Goal: Check status: Check status

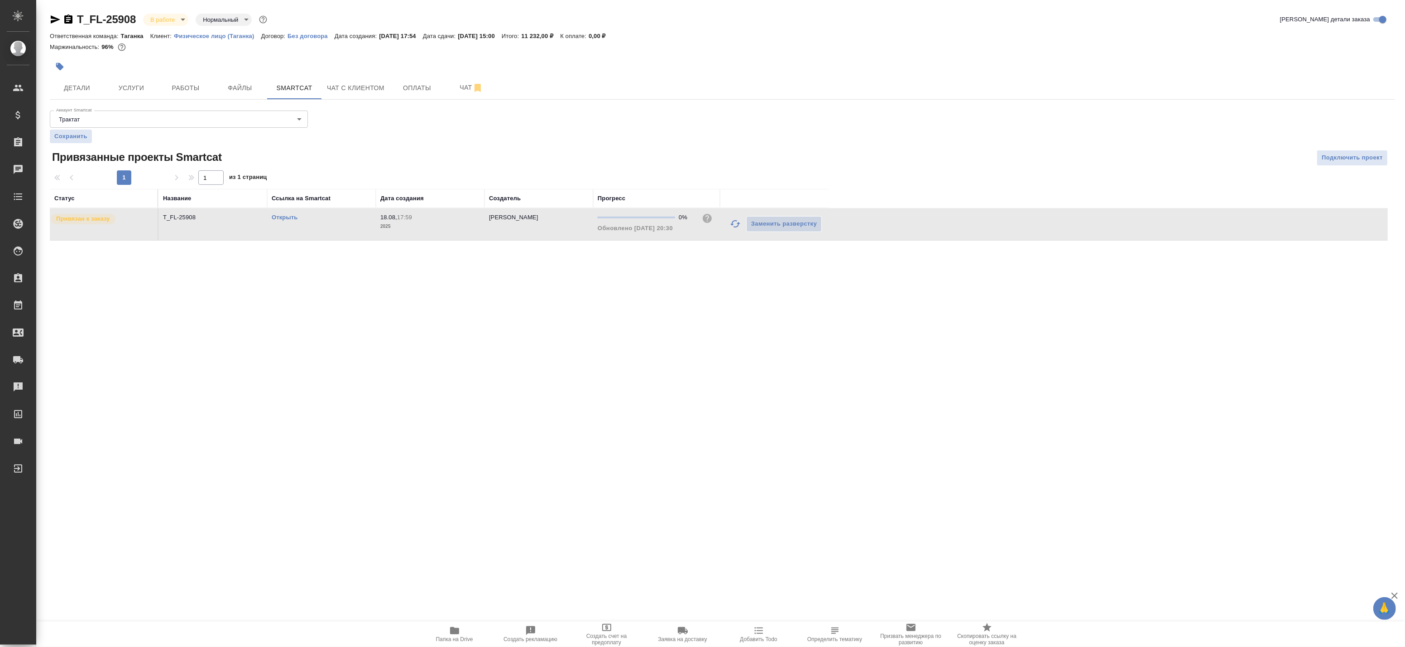
click at [734, 221] on icon "button" at bounding box center [735, 223] width 11 height 11
click at [731, 219] on icon "button" at bounding box center [735, 223] width 11 height 11
click at [720, 454] on div ".cls-1 fill:#fff; AWATERA Badanyan Artak Клиенты Спецификации Заказы 0 Чаты Tod…" at bounding box center [702, 323] width 1405 height 647
click at [455, 288] on div ".cls-1 fill:#fff; AWATERA Badanyan Artak Клиенты Спецификации Заказы 0 Чаты Tod…" at bounding box center [702, 323] width 1405 height 647
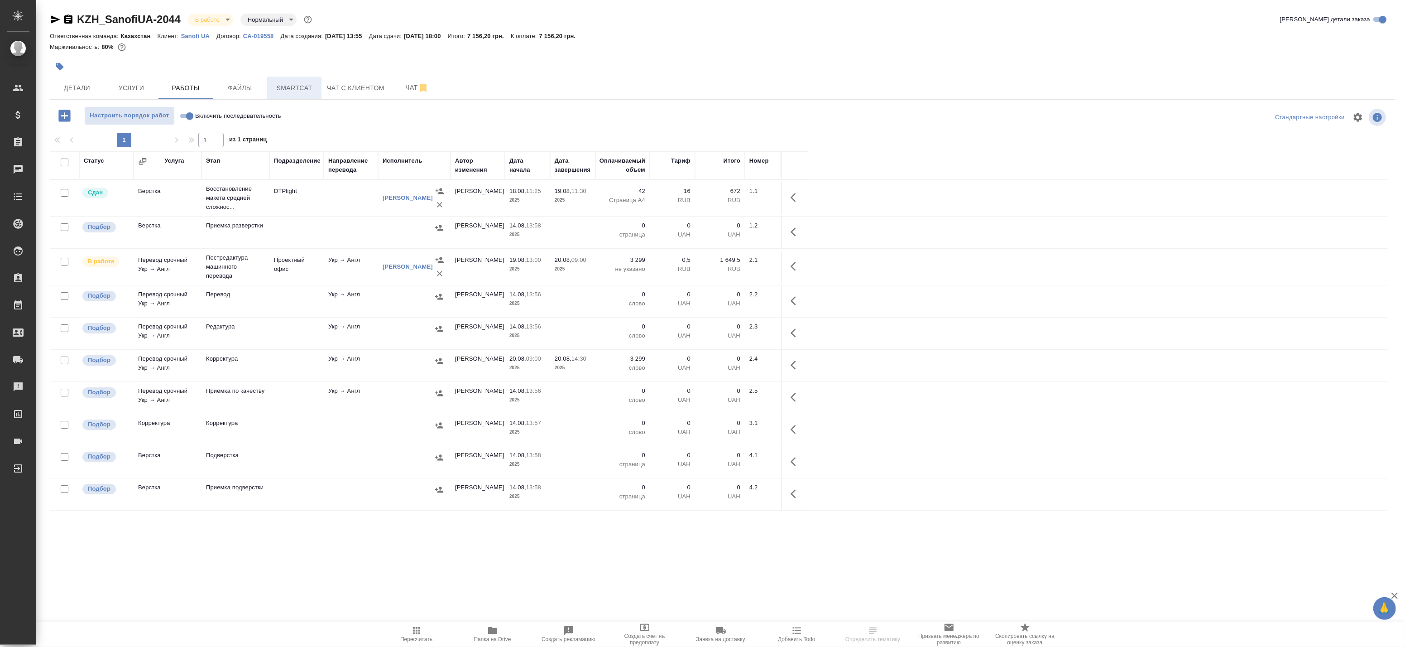
click at [276, 88] on span "Smartcat" at bounding box center [294, 87] width 43 height 11
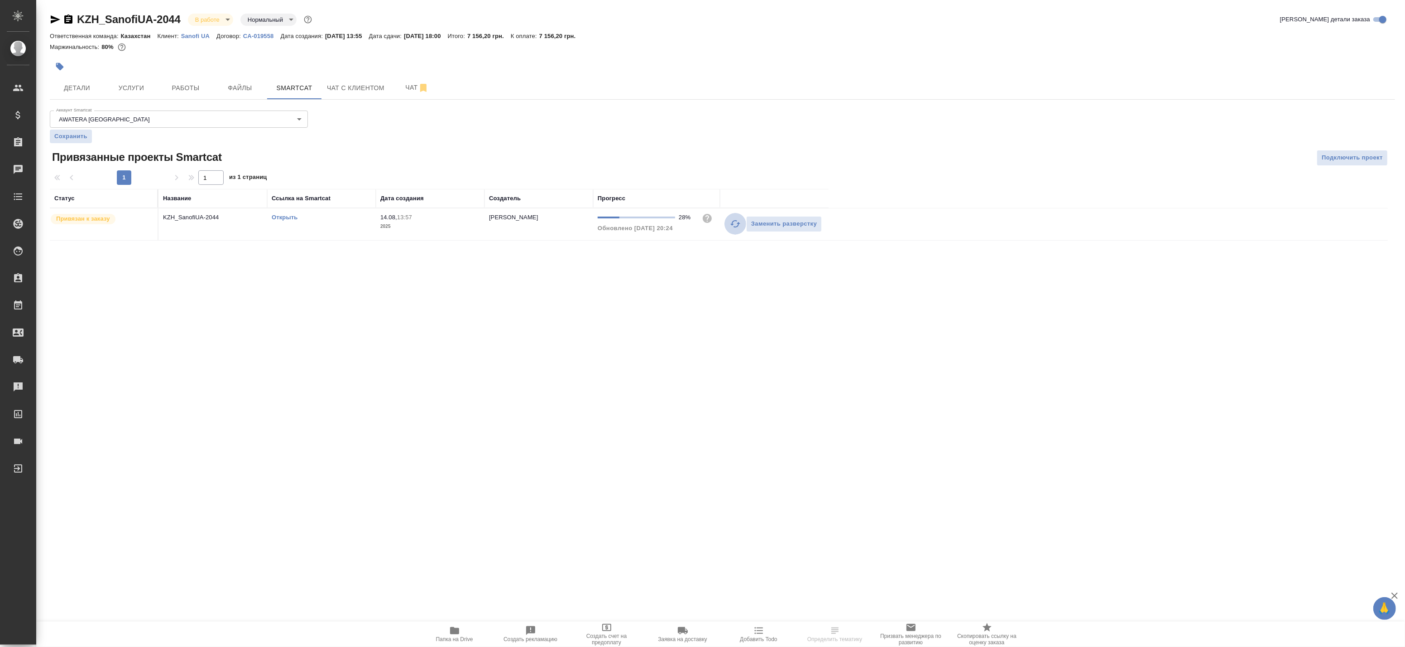
click at [736, 225] on icon "button" at bounding box center [735, 223] width 11 height 11
